Goal: Book appointment/travel/reservation

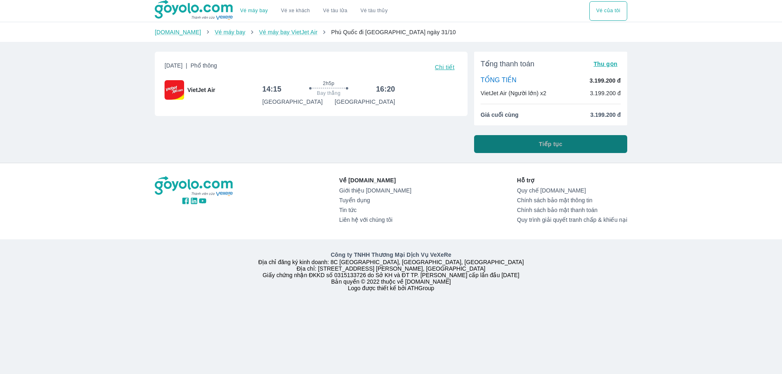
click at [549, 148] on span "Tiếp tục" at bounding box center [551, 144] width 24 height 8
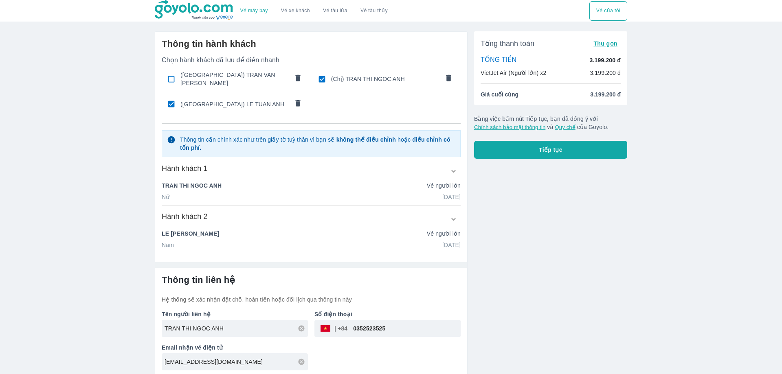
click at [528, 149] on button "Tiếp tục" at bounding box center [550, 150] width 153 height 18
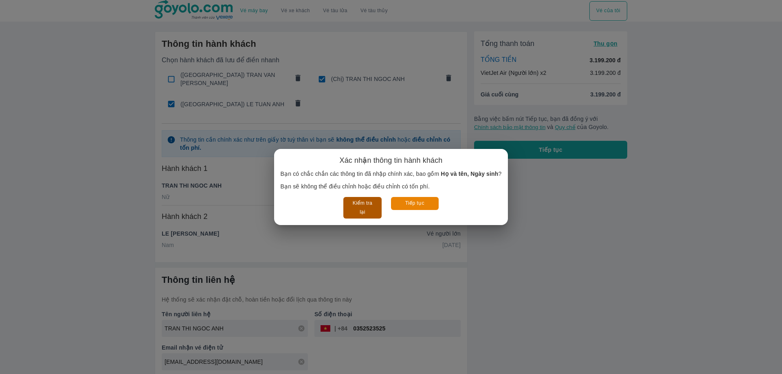
click at [371, 203] on button "Kiểm tra lại" at bounding box center [362, 208] width 38 height 22
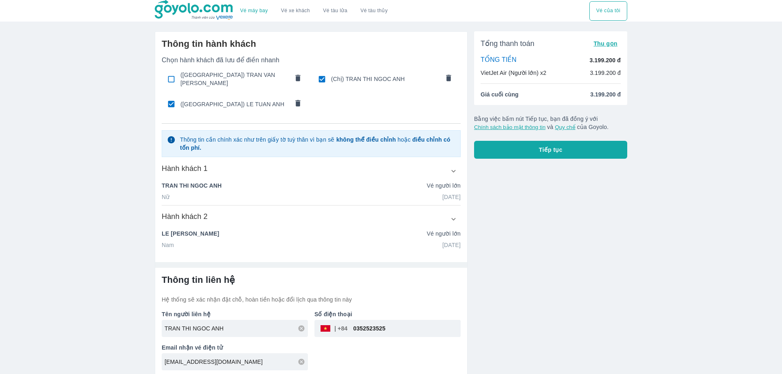
click at [547, 151] on span "Tiếp tục" at bounding box center [551, 150] width 24 height 8
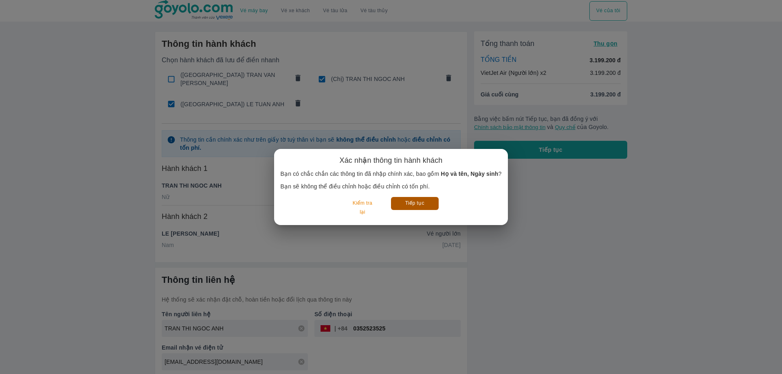
click at [432, 204] on button "Tiếp tục" at bounding box center [415, 203] width 48 height 13
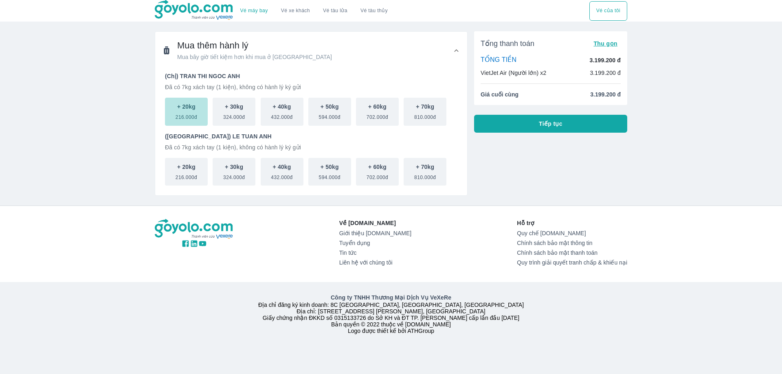
click at [183, 114] on span "216.000đ" at bounding box center [186, 116] width 22 height 10
